Goal: Answer question/provide support

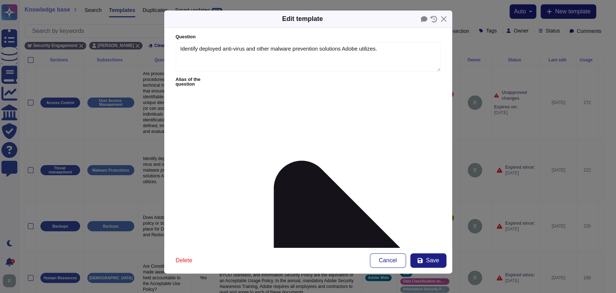
type textarea "Identify deployed anti-virus and other malware prevention solutions Adobe utili…"
type textarea "Adobe deploys anti-virus and malware prevention solutions including, but not li…"
click at [445, 19] on button "Close" at bounding box center [443, 18] width 11 height 11
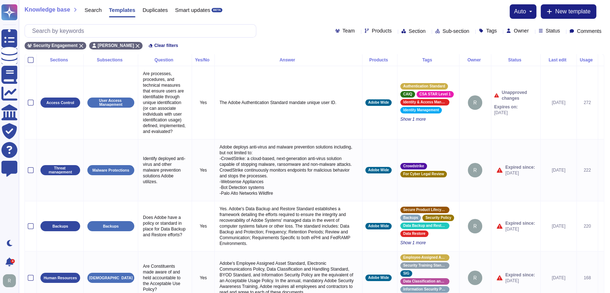
click at [459, 18] on div "Knowledge base Search Templates Duplicates Smart updates BETA auto New template" at bounding box center [315, 11] width 580 height 14
click at [299, 12] on div "Knowledge base Search Templates Duplicates Smart updates BETA auto New template" at bounding box center [315, 11] width 580 height 14
